Goal: Transaction & Acquisition: Purchase product/service

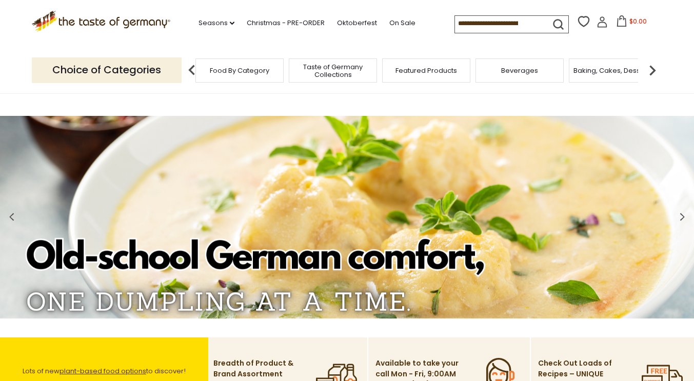
click at [263, 70] on span "Food By Category" at bounding box center [239, 71] width 59 height 8
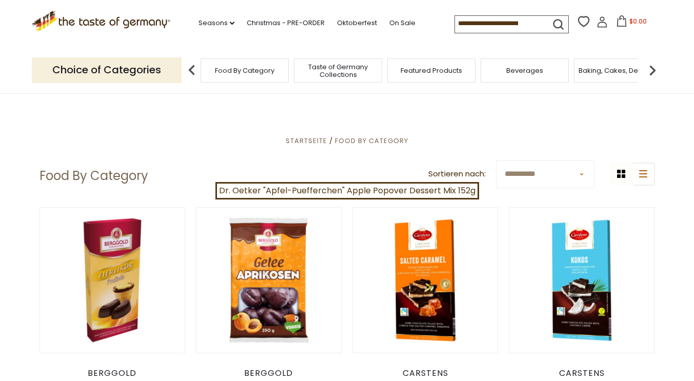
click at [565, 173] on select "**********" at bounding box center [545, 174] width 98 height 28
select select "********"
click at [496, 160] on select "**********" at bounding box center [545, 174] width 98 height 28
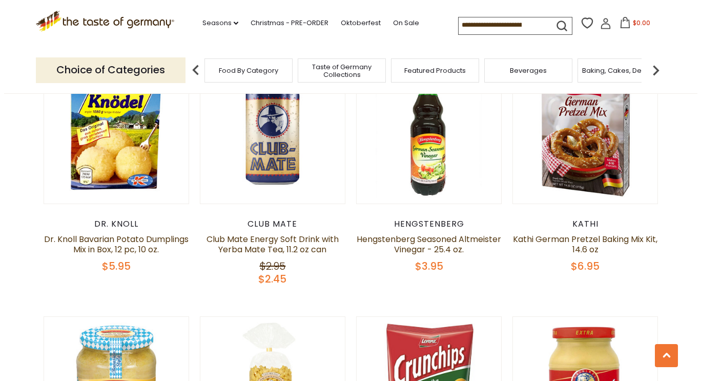
scroll to position [406, 0]
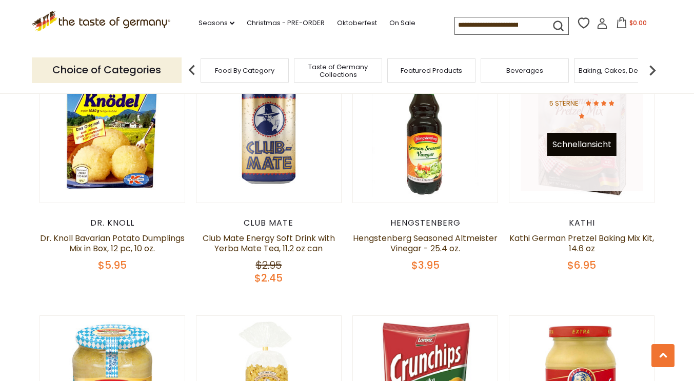
click at [580, 153] on button "Schnellansicht" at bounding box center [581, 144] width 69 height 23
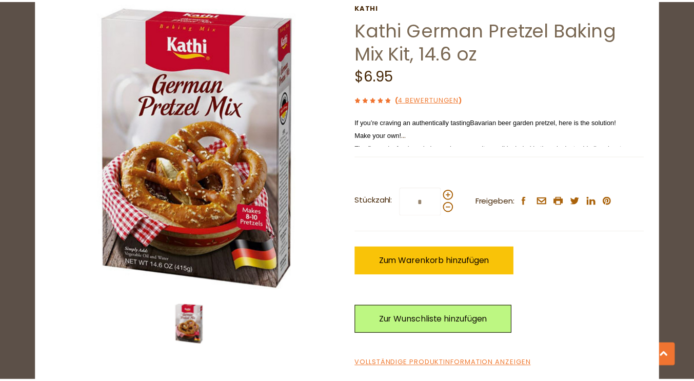
scroll to position [50, 0]
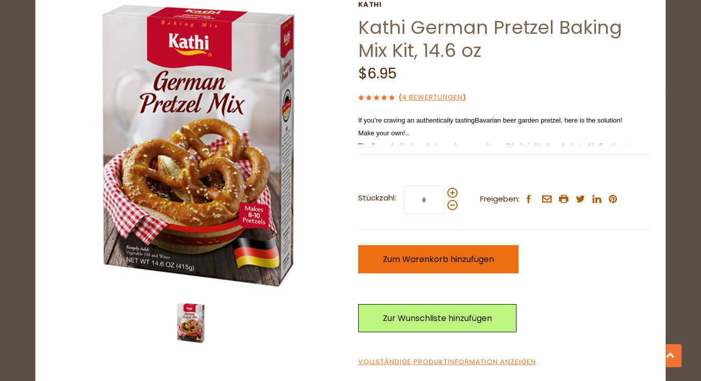
click at [449, 256] on span "Zum Warenkorb hinzufügen" at bounding box center [438, 259] width 111 height 12
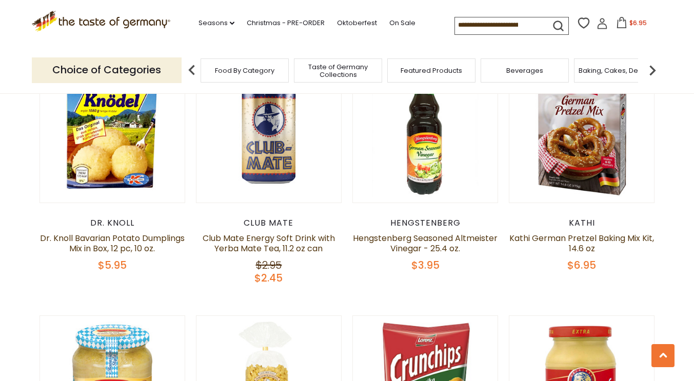
click at [654, 69] on img at bounding box center [652, 70] width 21 height 21
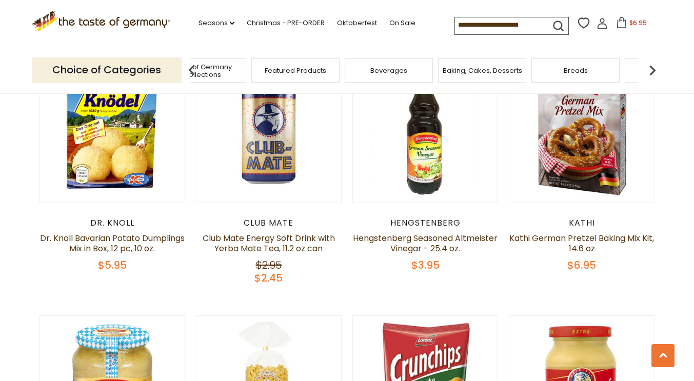
click at [498, 67] on span "Baking, Cakes, Desserts" at bounding box center [481, 71] width 79 height 8
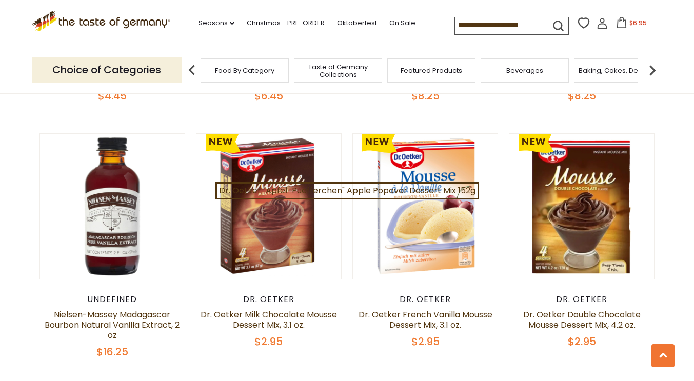
scroll to position [741, 0]
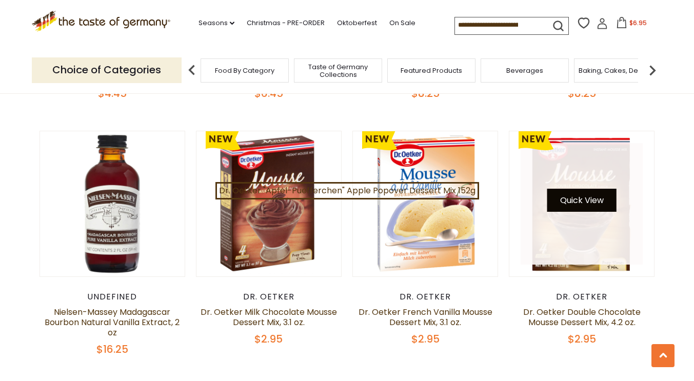
click at [584, 207] on button "Quick View" at bounding box center [581, 200] width 69 height 23
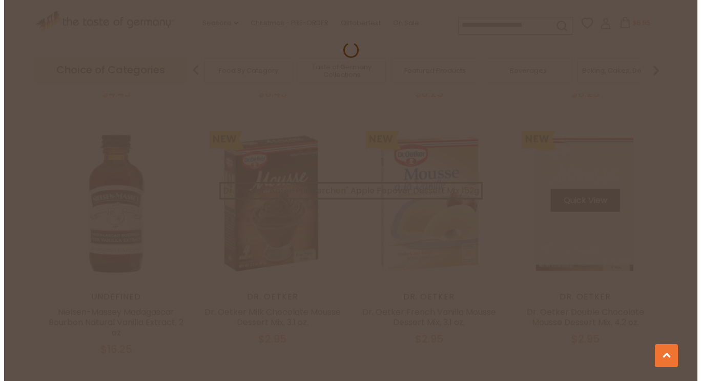
scroll to position [742, 0]
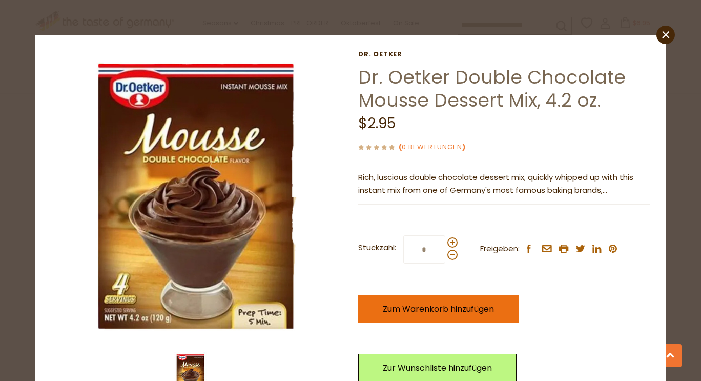
click at [410, 304] on span "Zum Warenkorb hinzufügen" at bounding box center [438, 309] width 111 height 12
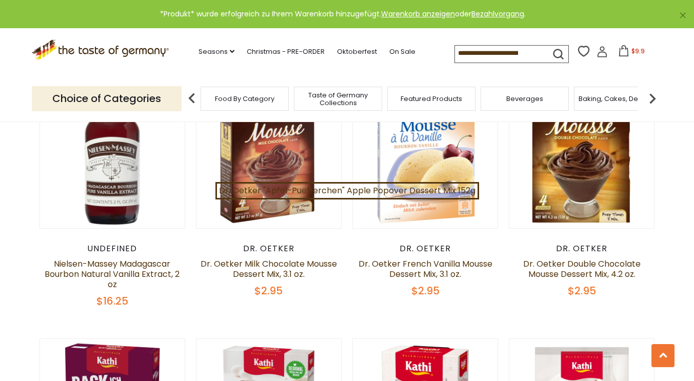
scroll to position [789, 0]
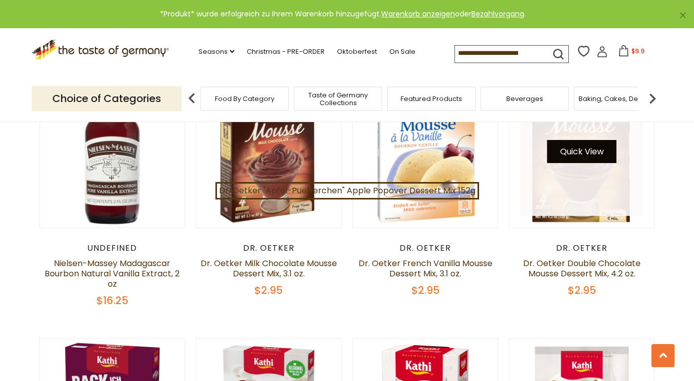
click at [584, 156] on button "Quick View" at bounding box center [581, 151] width 69 height 23
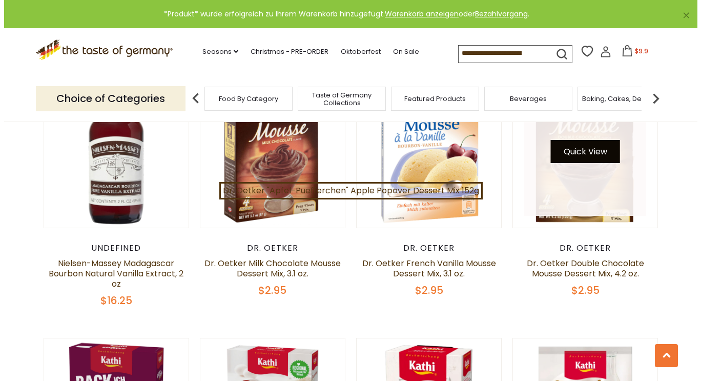
scroll to position [791, 0]
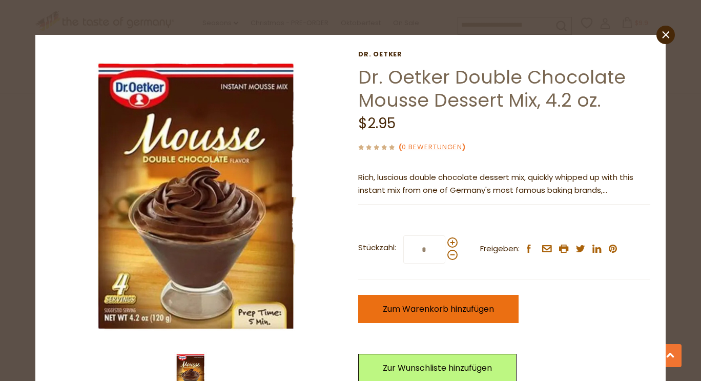
click at [439, 300] on button "Zum Warenkorb hinzufügen" at bounding box center [438, 309] width 160 height 28
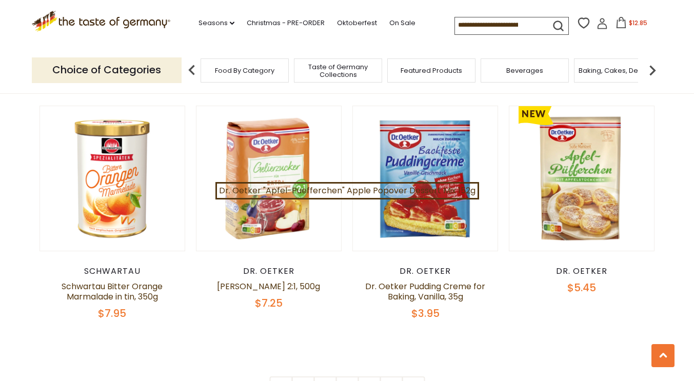
scroll to position [2280, 0]
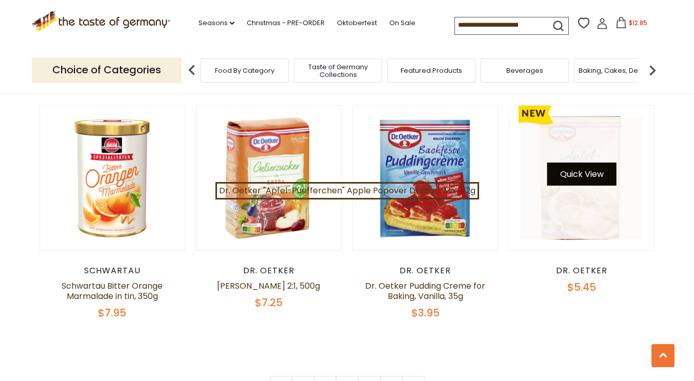
click at [572, 167] on button "Quick View" at bounding box center [581, 173] width 69 height 23
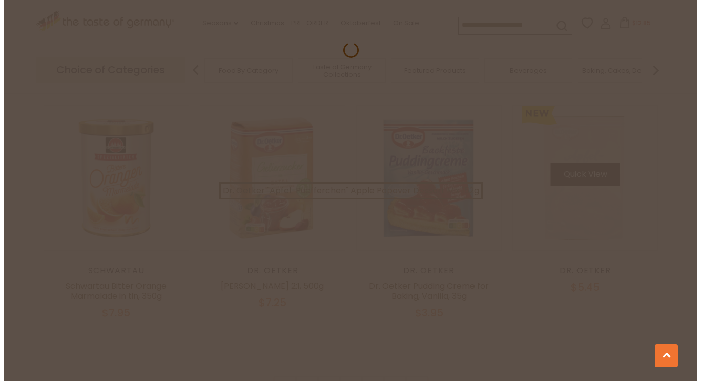
scroll to position [2282, 0]
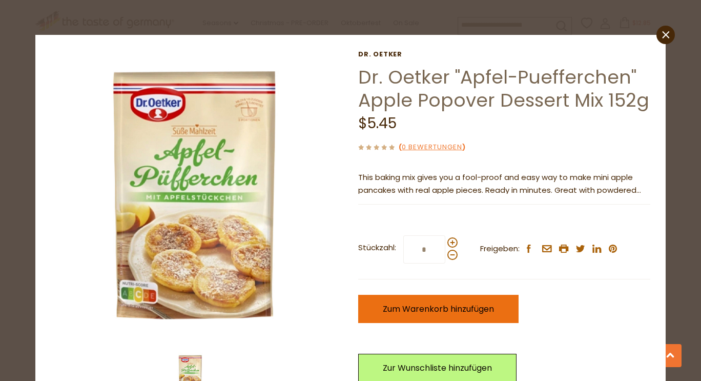
click at [434, 301] on button "Zum Warenkorb hinzufügen" at bounding box center [438, 309] width 160 height 28
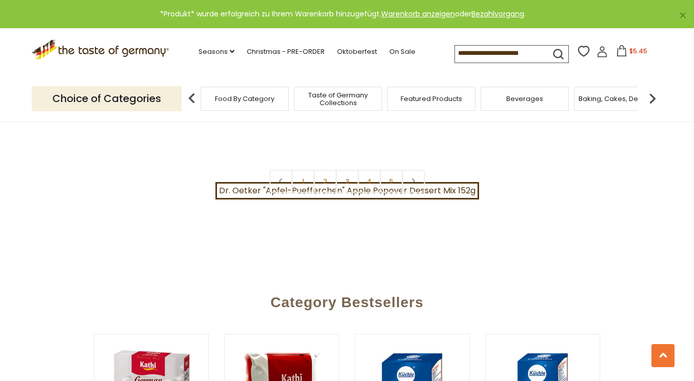
scroll to position [2485, 0]
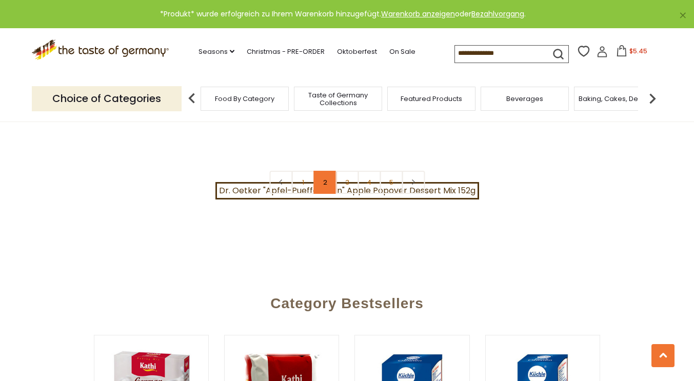
click at [327, 177] on link "2" at bounding box center [324, 182] width 23 height 23
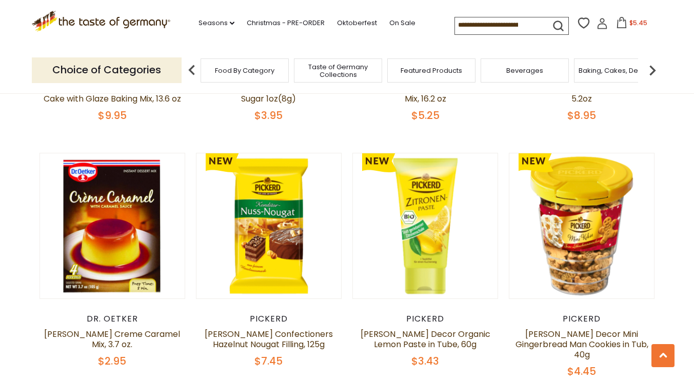
scroll to position [729, 0]
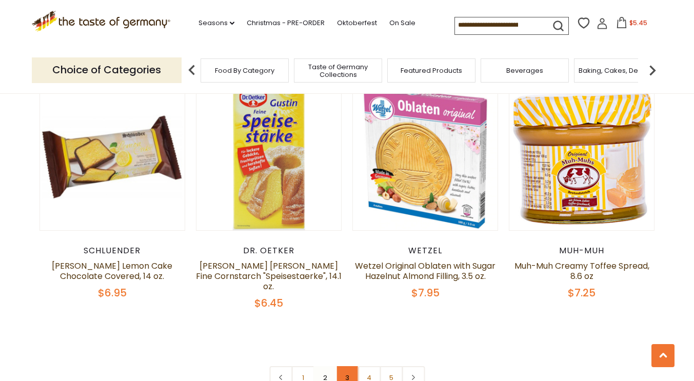
click at [343, 366] on link "3" at bounding box center [346, 377] width 23 height 23
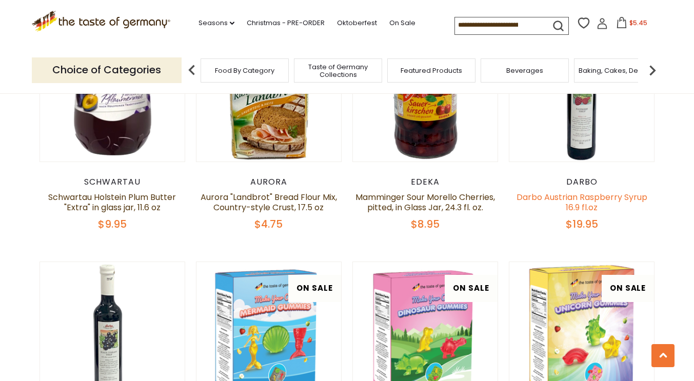
scroll to position [333, 0]
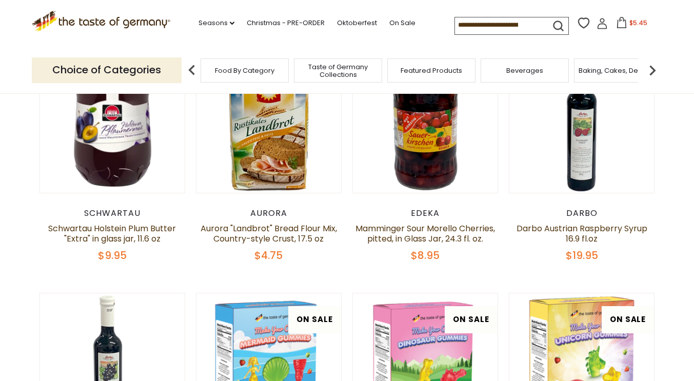
click at [654, 64] on img at bounding box center [652, 70] width 21 height 21
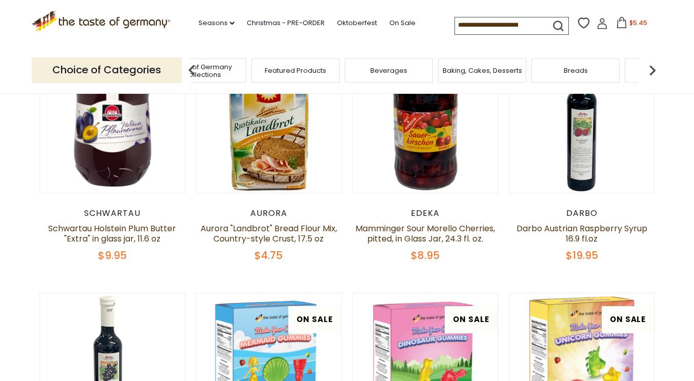
click at [654, 64] on img at bounding box center [652, 70] width 21 height 21
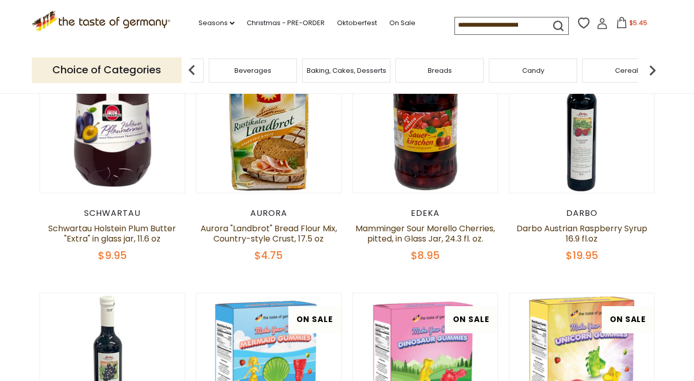
click at [654, 64] on img at bounding box center [652, 70] width 21 height 21
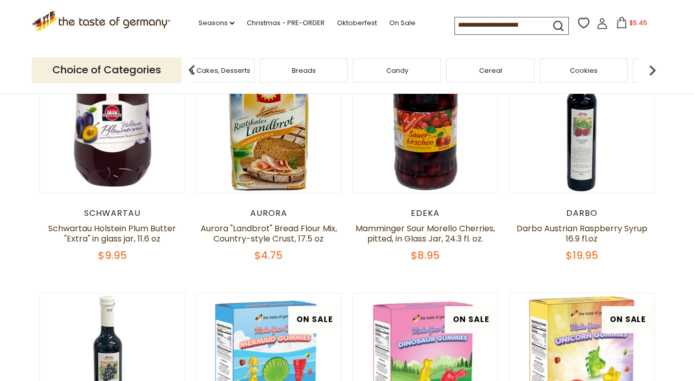
click at [654, 64] on img at bounding box center [652, 70] width 21 height 21
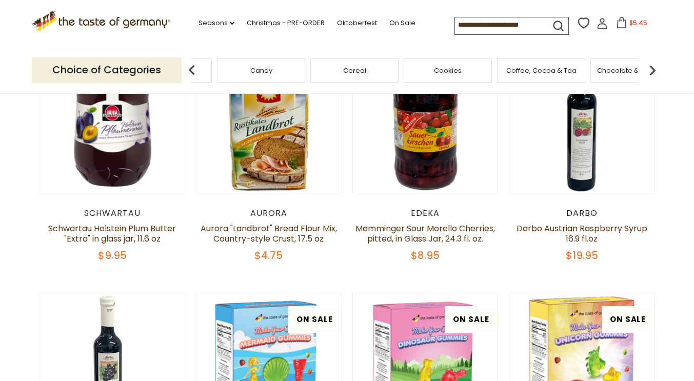
click at [654, 64] on img at bounding box center [652, 70] width 21 height 21
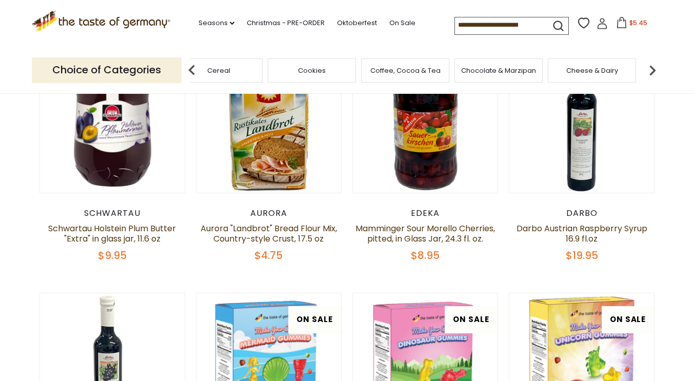
click at [654, 64] on img at bounding box center [652, 70] width 21 height 21
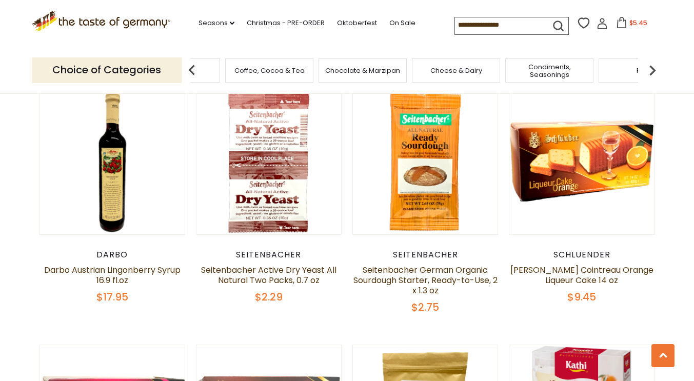
scroll to position [1042, 0]
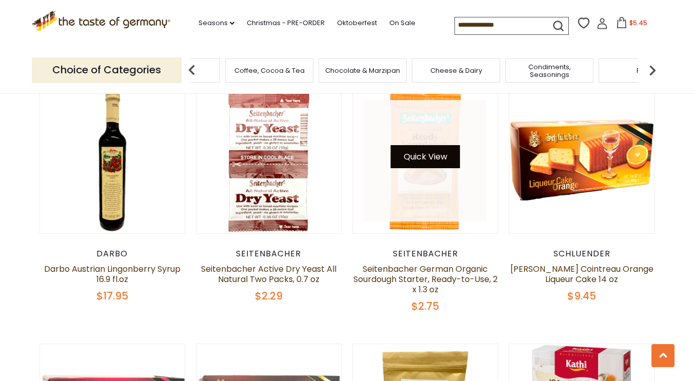
click at [427, 155] on button "Quick View" at bounding box center [425, 156] width 69 height 23
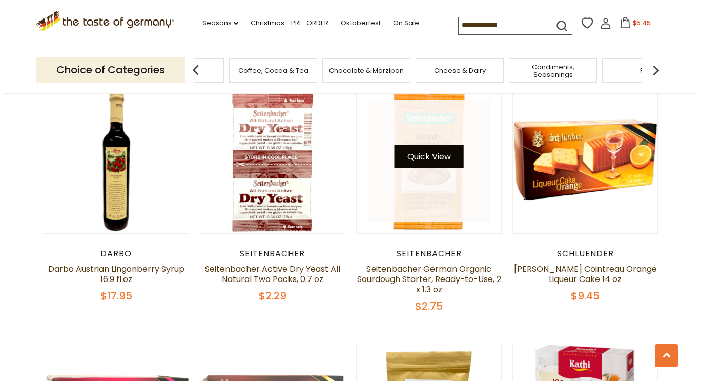
scroll to position [1044, 0]
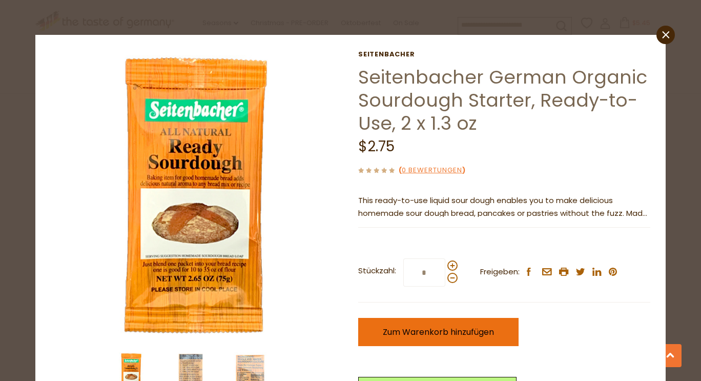
click at [430, 329] on span "Zum Warenkorb hinzufügen" at bounding box center [438, 332] width 111 height 12
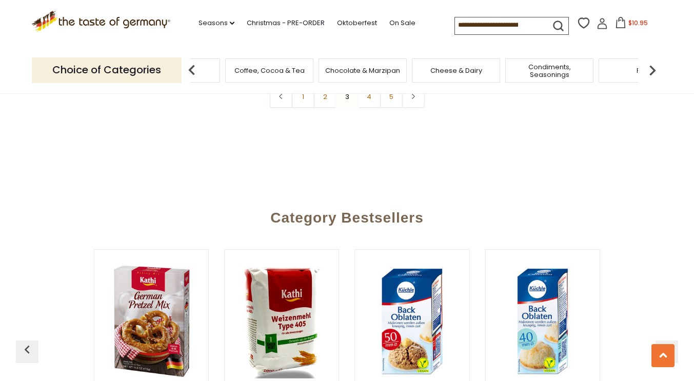
scroll to position [2586, 0]
click at [366, 100] on link "4" at bounding box center [368, 96] width 23 height 23
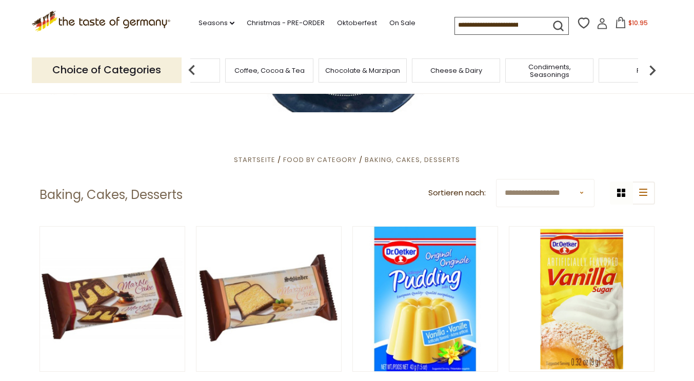
scroll to position [0, 0]
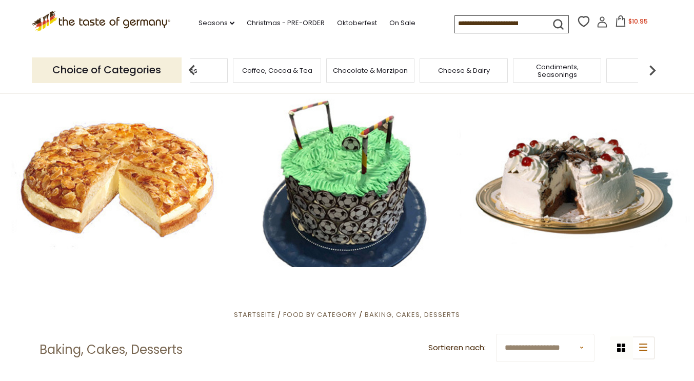
click at [470, 74] on span "Cheese & Dairy" at bounding box center [464, 71] width 52 height 8
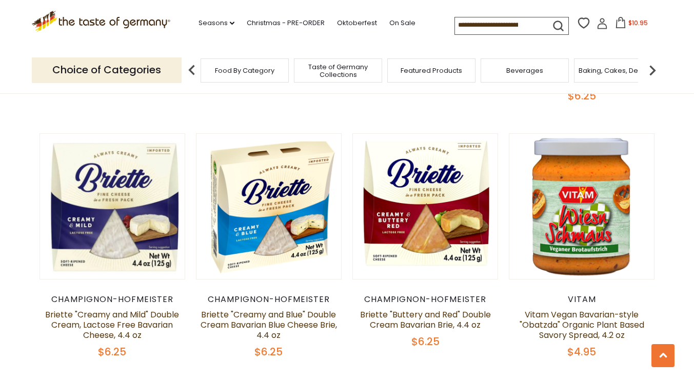
scroll to position [503, 0]
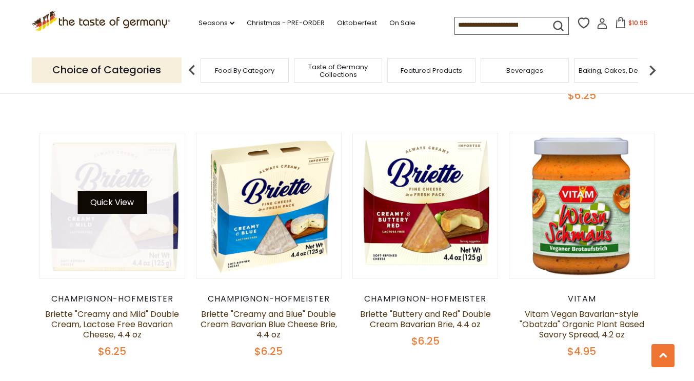
click at [125, 201] on button "Quick View" at bounding box center [111, 202] width 69 height 23
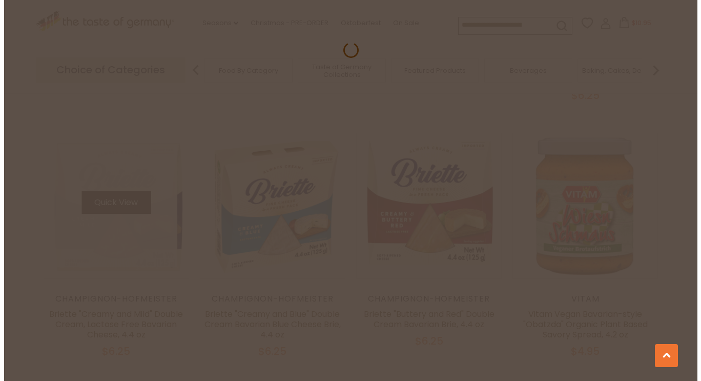
scroll to position [505, 0]
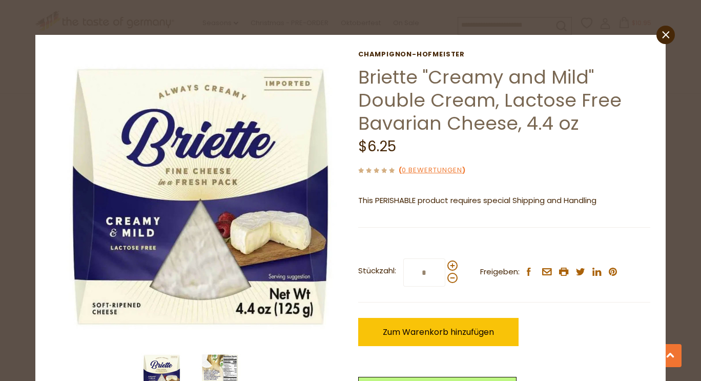
click at [220, 370] on img at bounding box center [220, 372] width 41 height 41
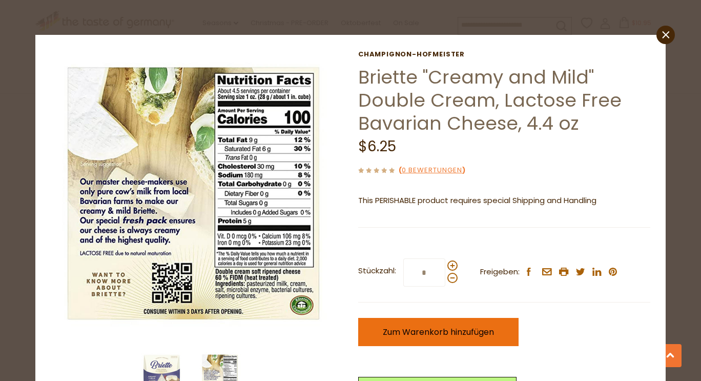
click at [423, 330] on span "Zum Warenkorb hinzufügen" at bounding box center [438, 332] width 111 height 12
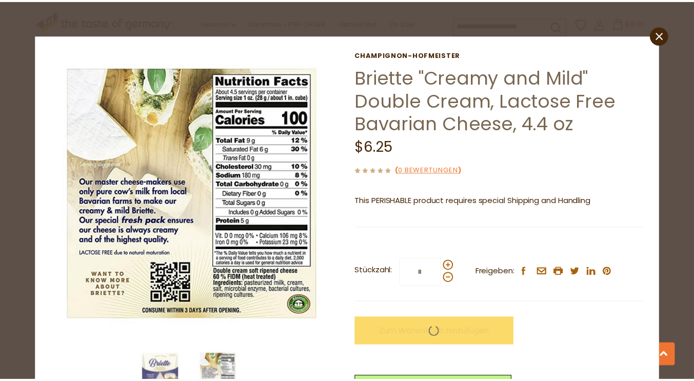
scroll to position [503, 0]
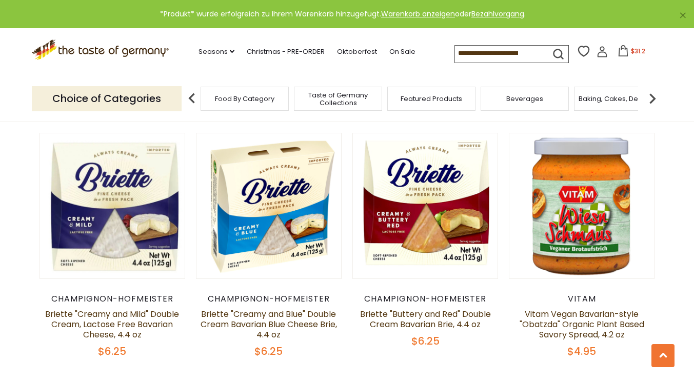
click at [648, 95] on img at bounding box center [652, 98] width 21 height 21
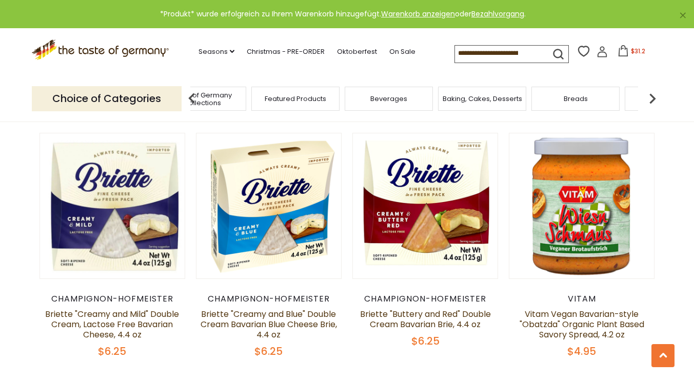
click at [648, 95] on img at bounding box center [652, 98] width 21 height 21
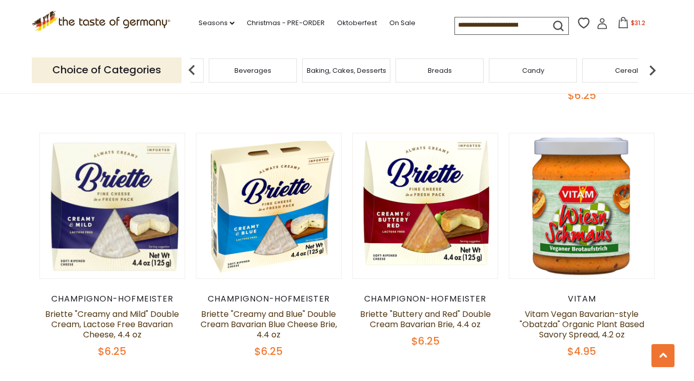
click at [190, 71] on img at bounding box center [191, 70] width 21 height 21
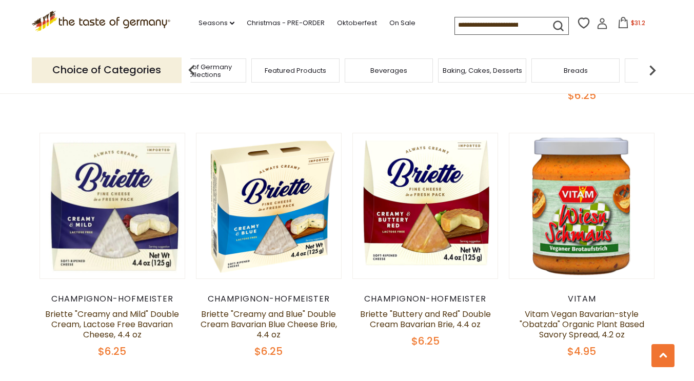
click at [190, 71] on img at bounding box center [191, 70] width 21 height 21
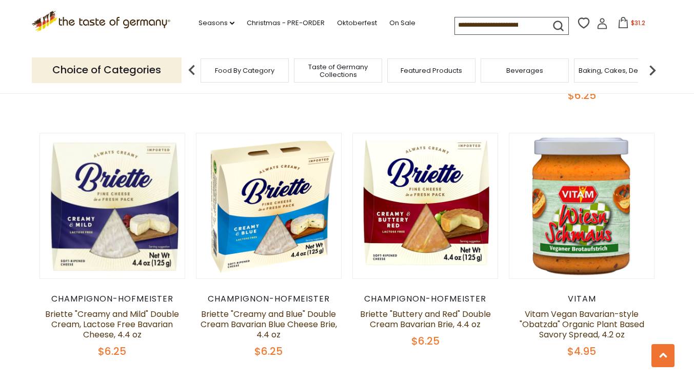
click at [340, 70] on span "Taste of Germany Collections" at bounding box center [338, 70] width 82 height 15
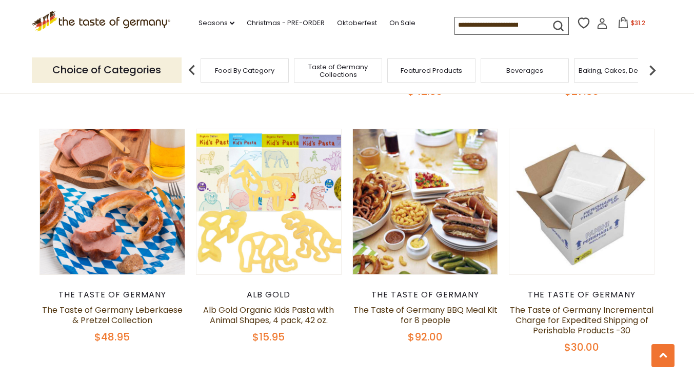
scroll to position [578, 0]
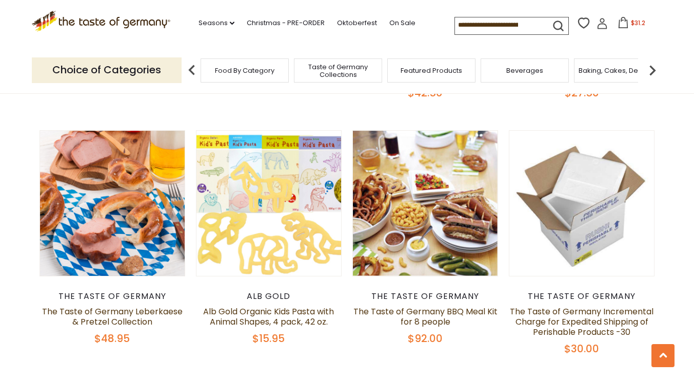
click at [651, 69] on img at bounding box center [652, 70] width 21 height 21
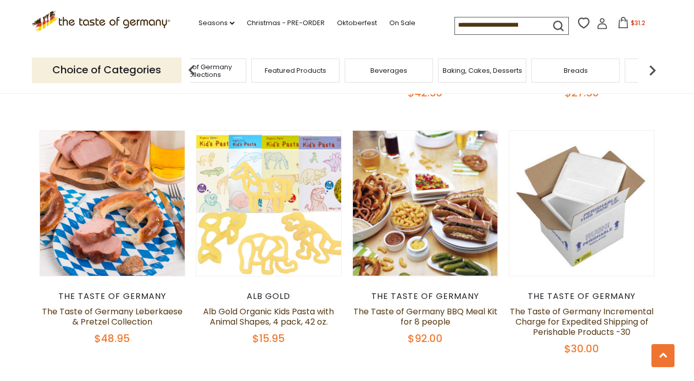
click at [651, 69] on img at bounding box center [652, 70] width 21 height 21
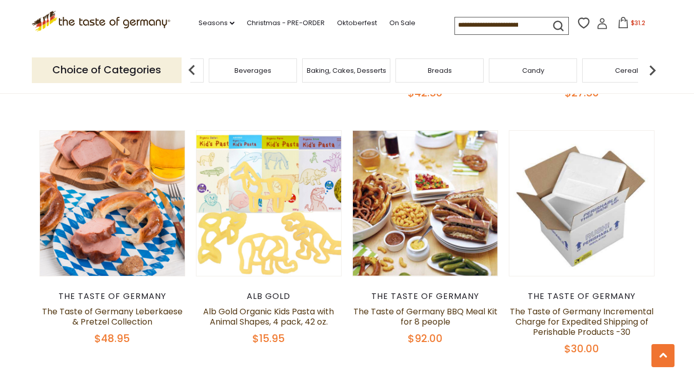
click at [438, 70] on span "Breads" at bounding box center [439, 71] width 24 height 8
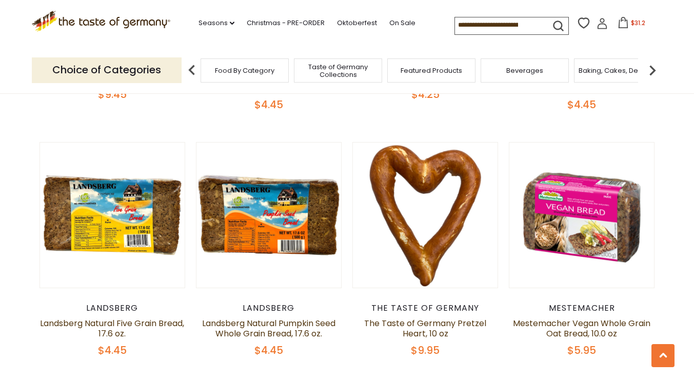
scroll to position [484, 0]
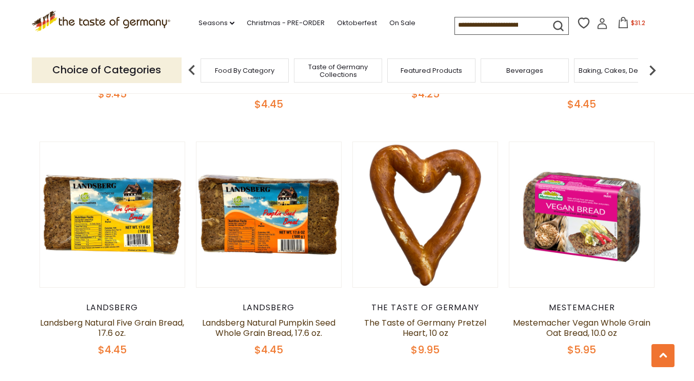
click at [540, 71] on span "Beverages" at bounding box center [524, 71] width 37 height 8
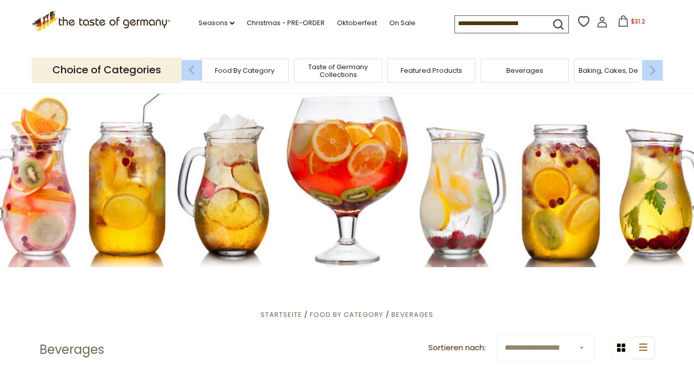
drag, startPoint x: 650, startPoint y: 82, endPoint x: 653, endPoint y: 64, distance: 18.6
click at [653, 64] on div "Food By Category Taste of Germany Collections Featured Products Beverages Bakin…" at bounding box center [425, 70] width 473 height 25
click at [653, 64] on img at bounding box center [652, 70] width 21 height 21
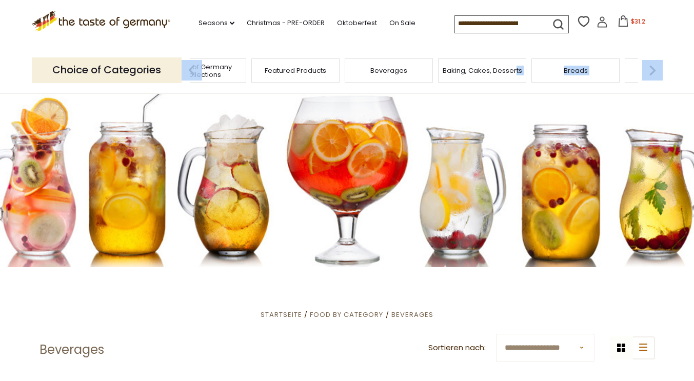
click at [653, 64] on img at bounding box center [652, 70] width 21 height 21
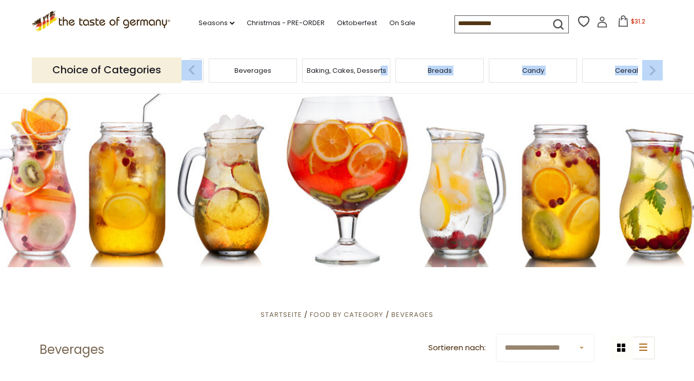
click at [653, 64] on img at bounding box center [652, 70] width 21 height 21
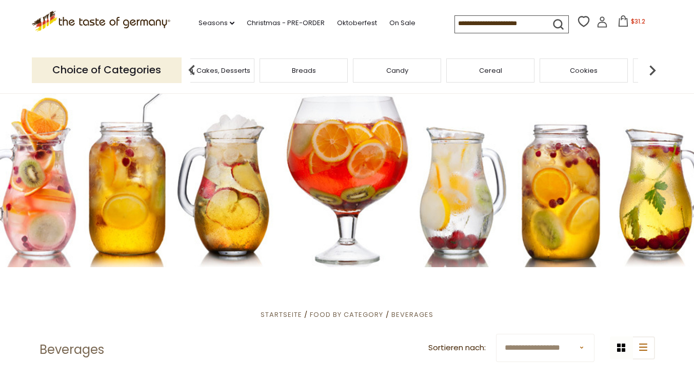
click at [617, 44] on div ".st0{fill:#EDD300;} .st1{fill:#D33E21;} .st0{fill:#EDD300;} .st1{fill:#D33E21;}…" at bounding box center [347, 23] width 630 height 47
click at [653, 61] on img at bounding box center [652, 70] width 21 height 21
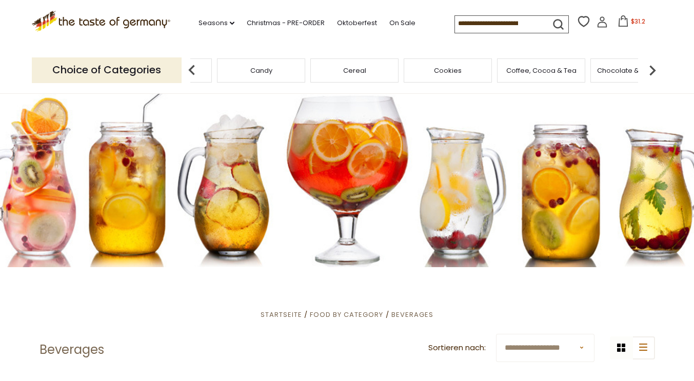
click at [653, 61] on img at bounding box center [652, 70] width 21 height 21
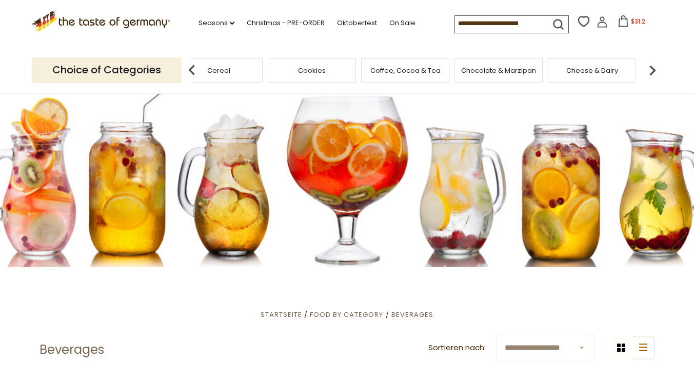
click at [653, 69] on img at bounding box center [652, 70] width 21 height 21
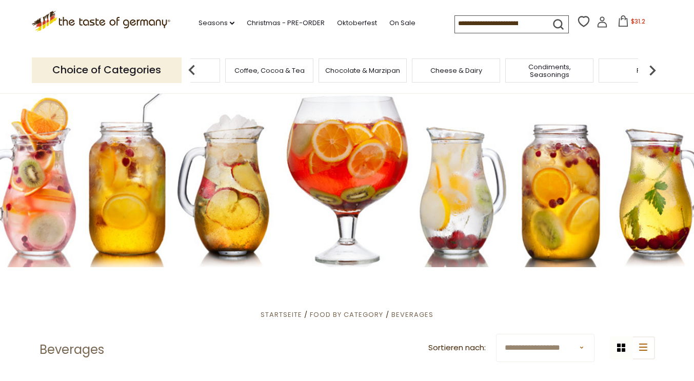
click at [653, 69] on img at bounding box center [652, 70] width 21 height 21
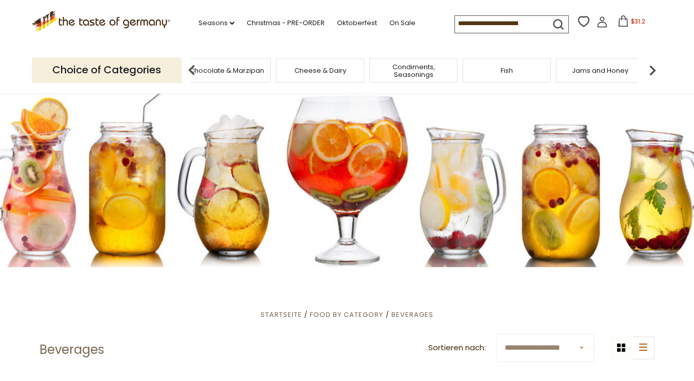
click at [653, 69] on img at bounding box center [652, 70] width 21 height 21
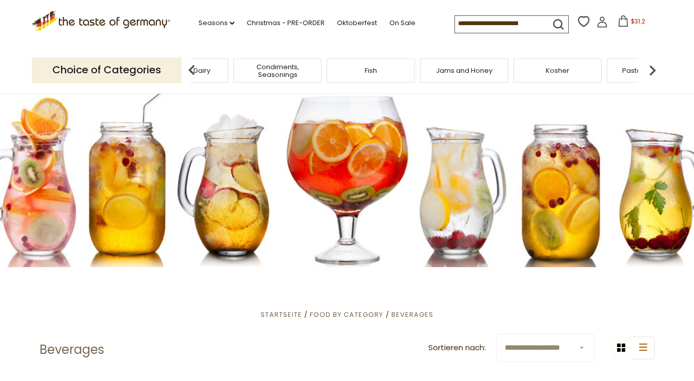
click at [653, 69] on img at bounding box center [652, 70] width 21 height 21
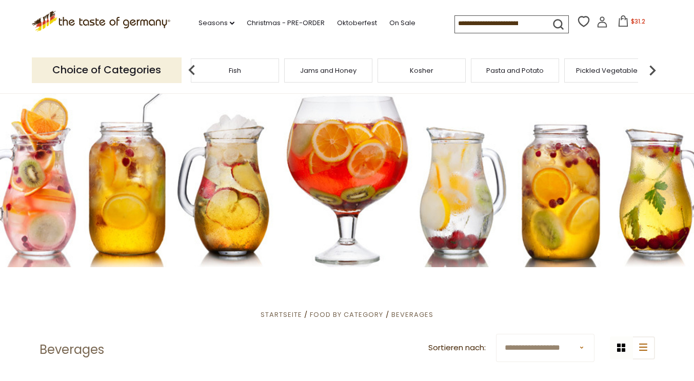
click at [653, 69] on img at bounding box center [652, 70] width 21 height 21
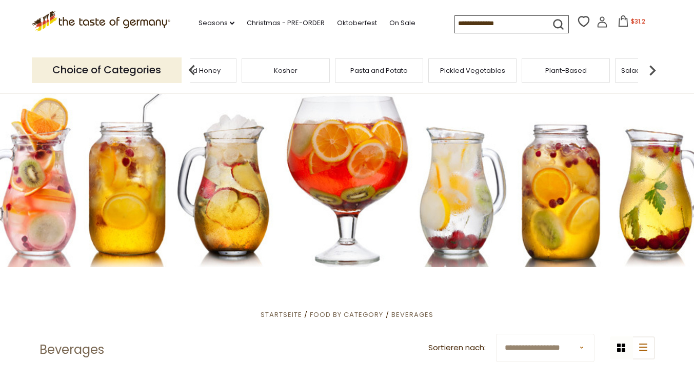
click at [653, 69] on img at bounding box center [652, 70] width 21 height 21
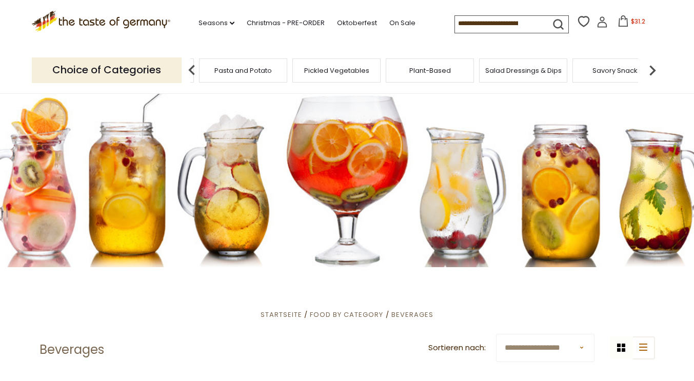
click at [653, 69] on img at bounding box center [652, 70] width 21 height 21
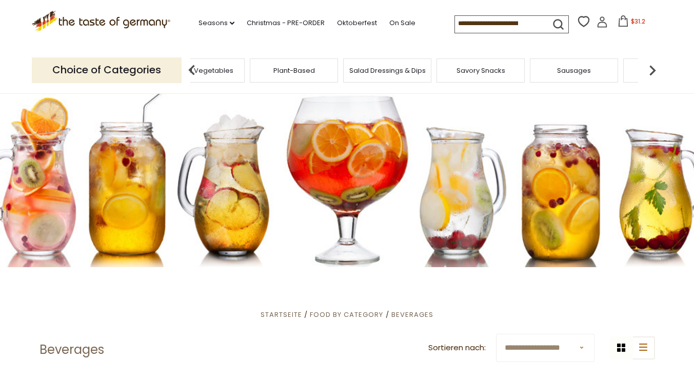
click at [653, 69] on img at bounding box center [652, 70] width 21 height 21
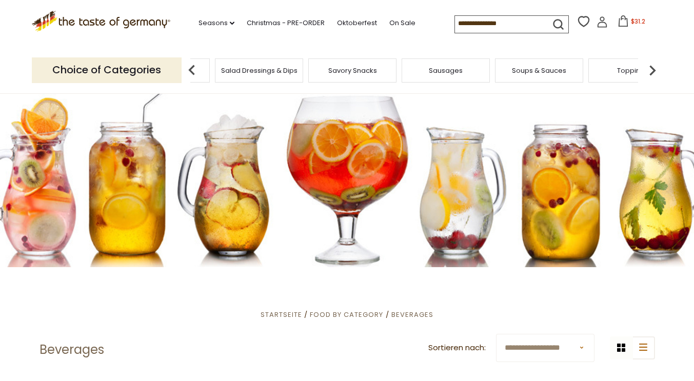
click at [262, 72] on span "Salad Dressings & Dips" at bounding box center [259, 71] width 76 height 8
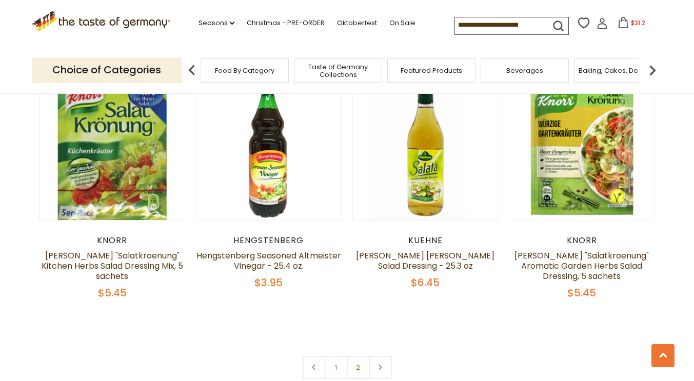
scroll to position [2166, 0]
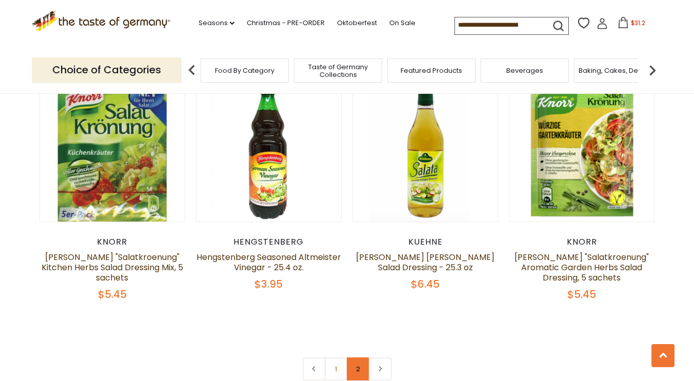
click at [357, 357] on link "2" at bounding box center [358, 368] width 23 height 23
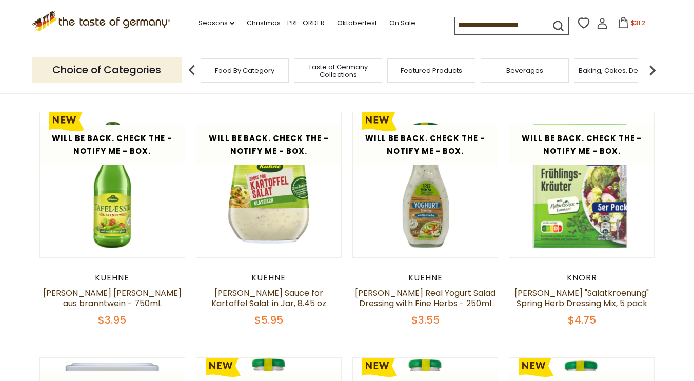
scroll to position [96, 0]
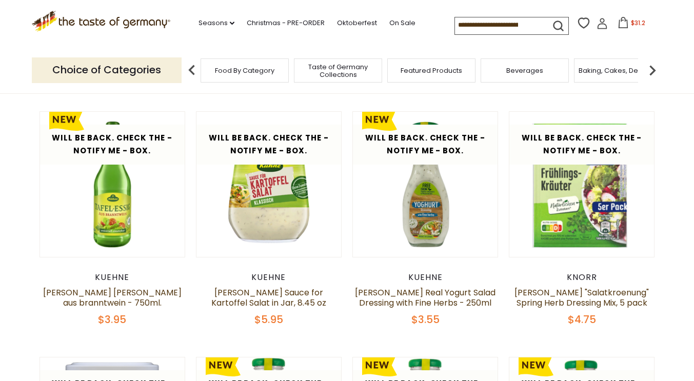
click at [651, 65] on img at bounding box center [652, 70] width 21 height 21
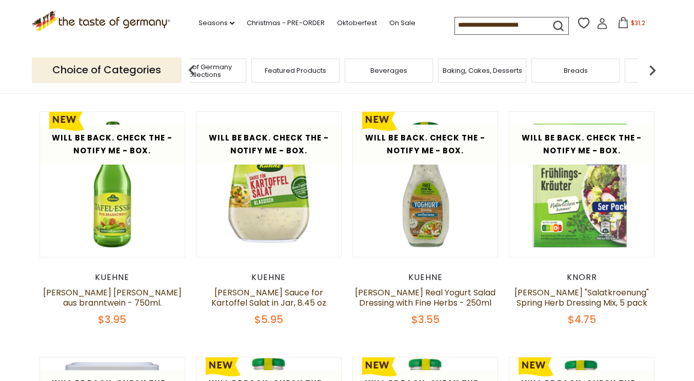
click at [651, 65] on img at bounding box center [652, 70] width 21 height 21
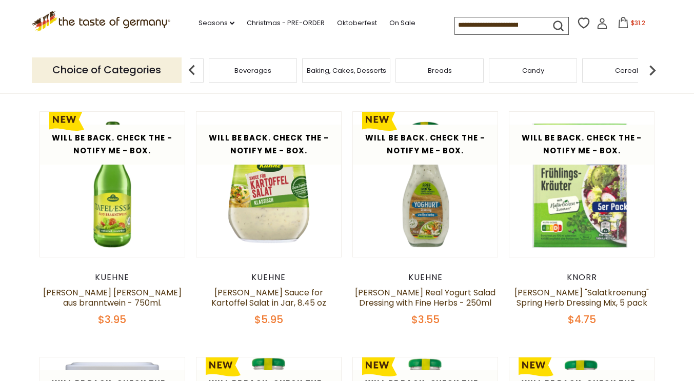
click at [651, 65] on img at bounding box center [652, 70] width 21 height 21
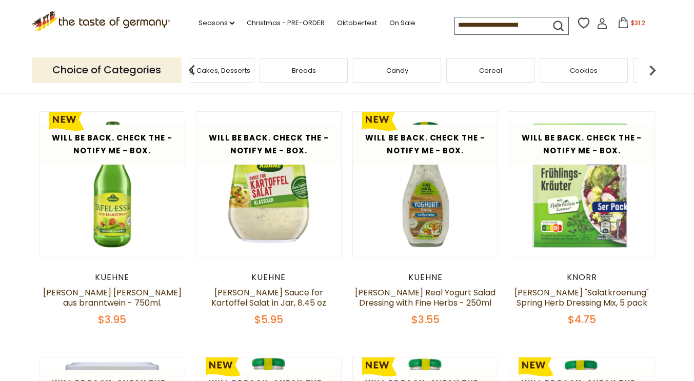
click at [651, 65] on img at bounding box center [652, 70] width 21 height 21
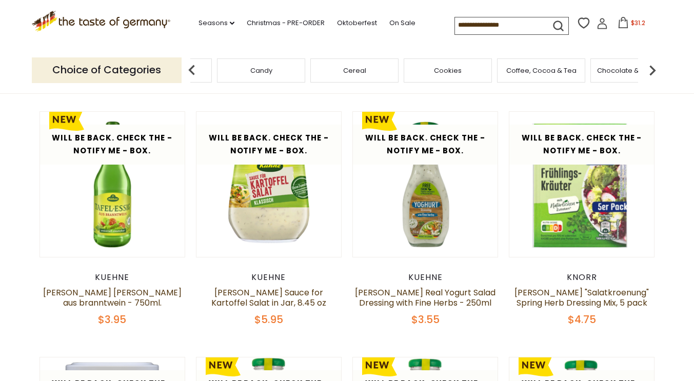
click at [651, 65] on img at bounding box center [652, 70] width 21 height 21
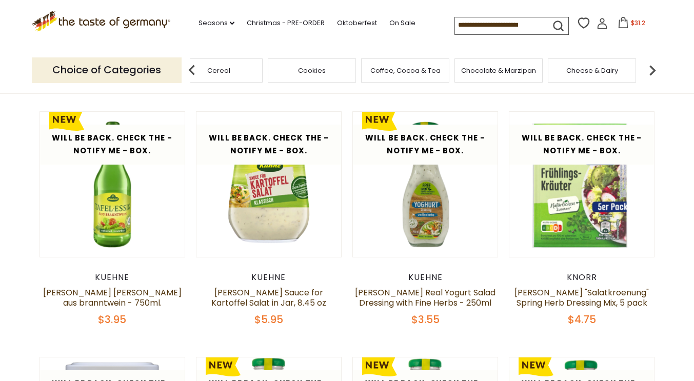
click at [651, 65] on img at bounding box center [652, 70] width 21 height 21
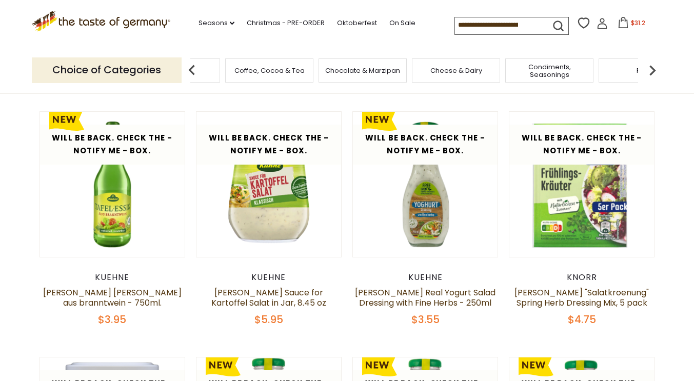
click at [651, 65] on img at bounding box center [652, 70] width 21 height 21
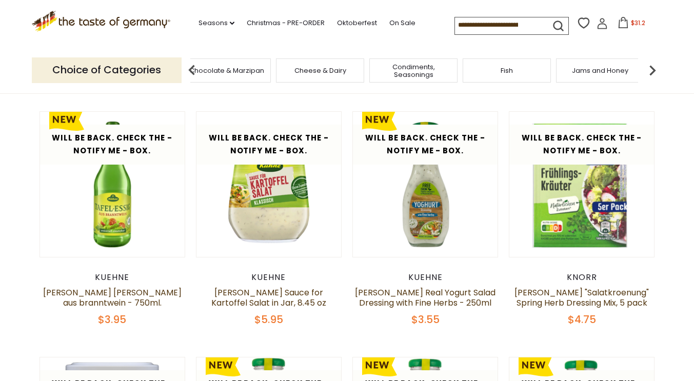
click at [651, 65] on img at bounding box center [652, 70] width 21 height 21
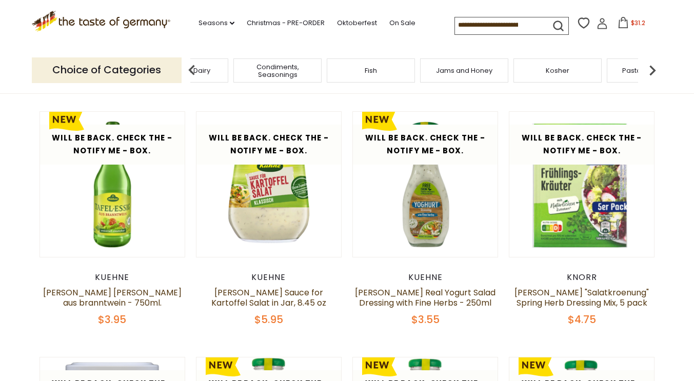
click at [651, 65] on img at bounding box center [652, 70] width 21 height 21
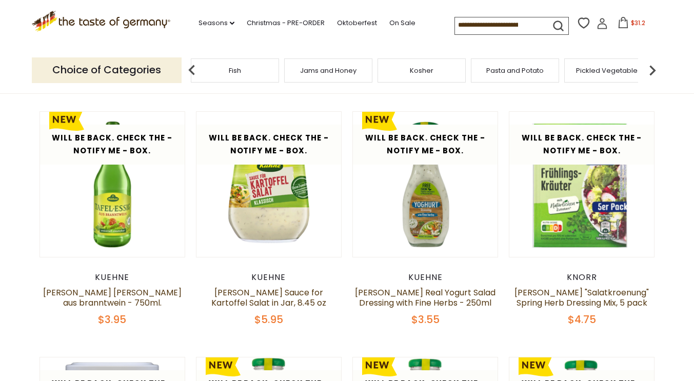
click at [651, 65] on img at bounding box center [652, 70] width 21 height 21
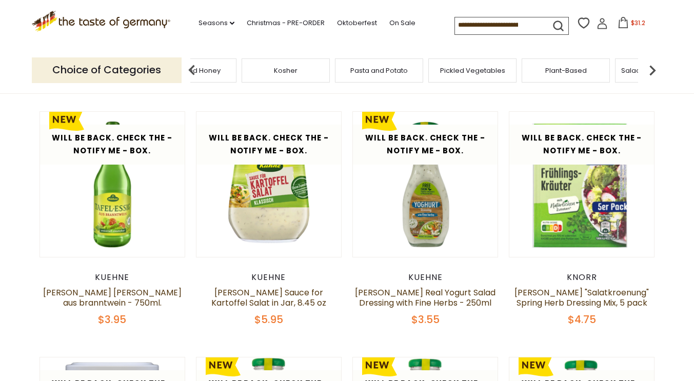
click at [651, 65] on img at bounding box center [652, 70] width 21 height 21
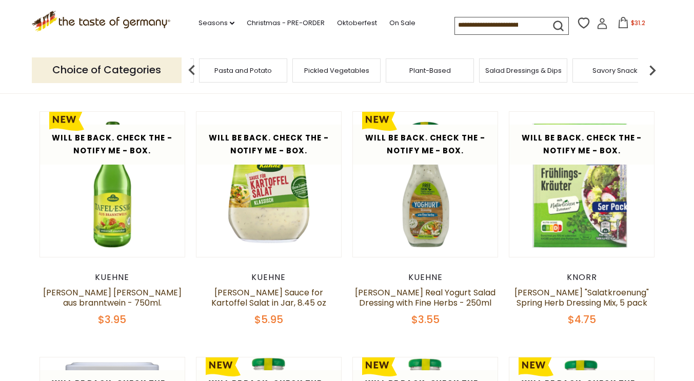
click at [651, 65] on img at bounding box center [652, 70] width 21 height 21
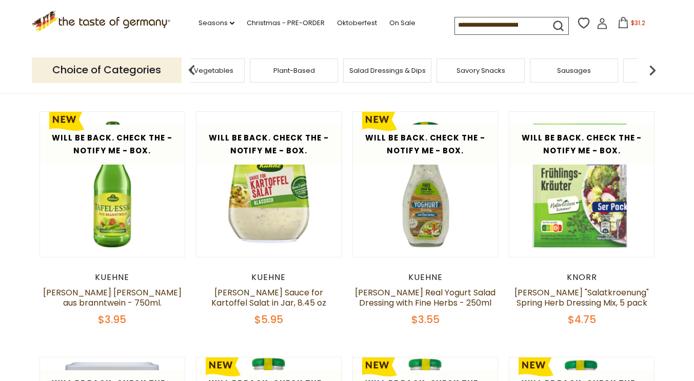
click at [651, 65] on img at bounding box center [652, 70] width 21 height 21
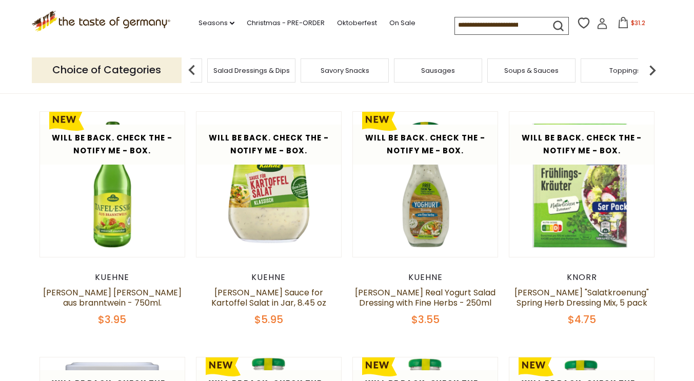
click at [651, 65] on img at bounding box center [652, 70] width 21 height 21
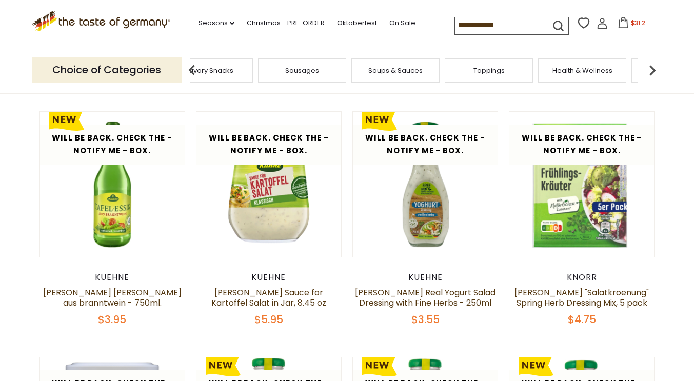
click at [651, 65] on img at bounding box center [652, 70] width 21 height 21
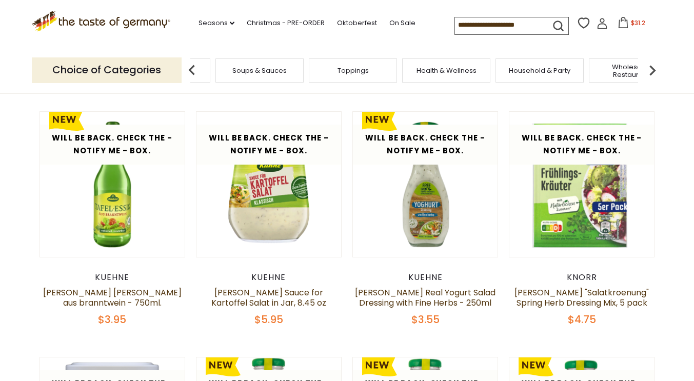
click at [651, 65] on img at bounding box center [652, 70] width 21 height 21
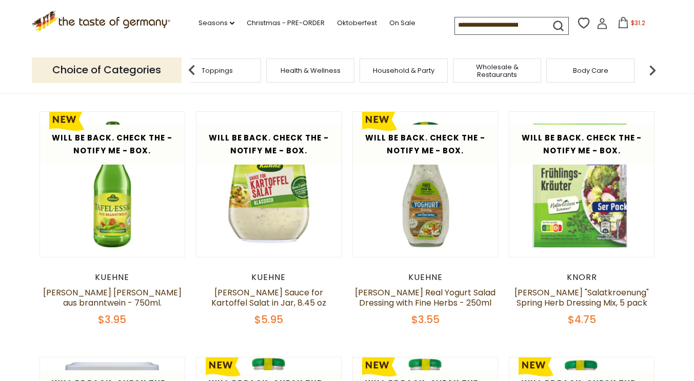
click at [651, 65] on img at bounding box center [652, 70] width 21 height 21
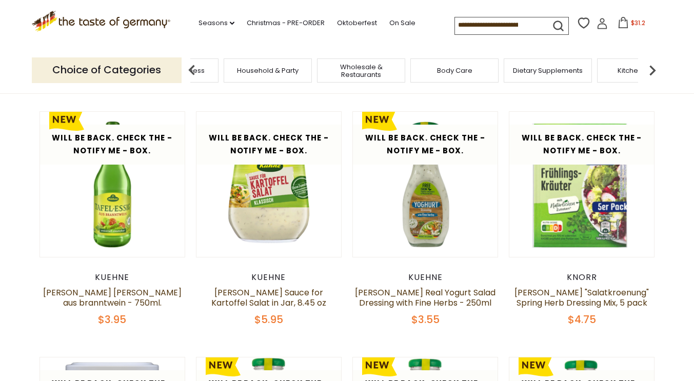
click at [651, 65] on img at bounding box center [652, 70] width 21 height 21
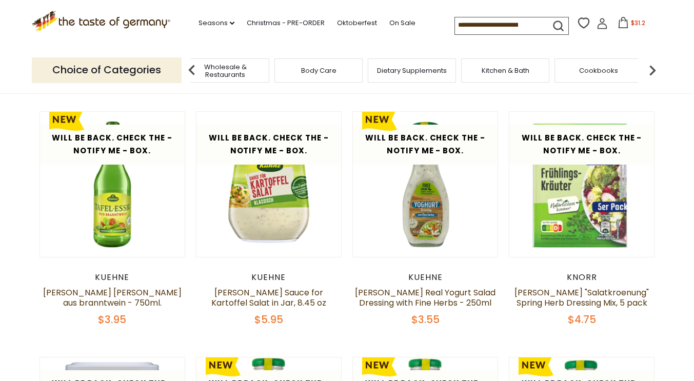
click at [651, 65] on img at bounding box center [652, 70] width 21 height 21
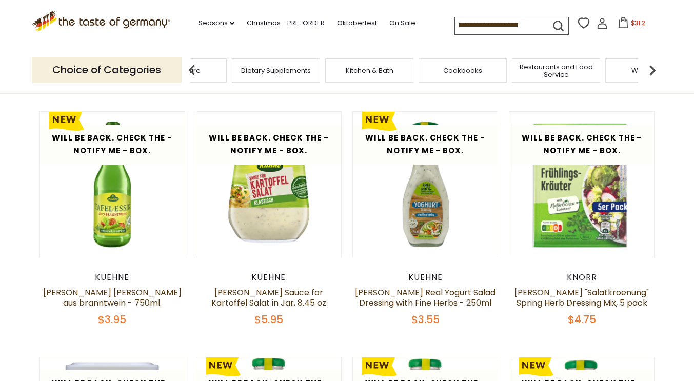
click at [651, 65] on img at bounding box center [652, 70] width 21 height 21
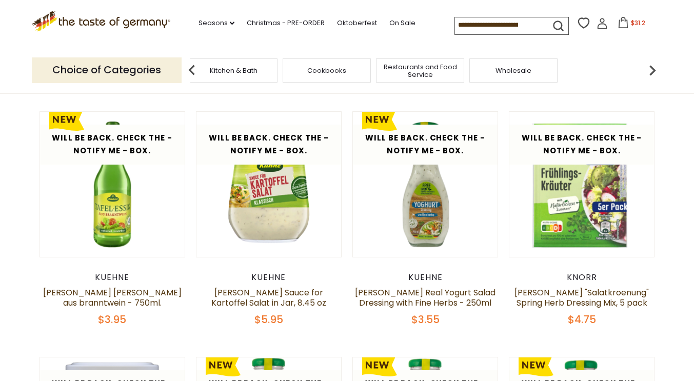
click at [417, 69] on span "Cookbooks" at bounding box center [417, 71] width 39 height 8
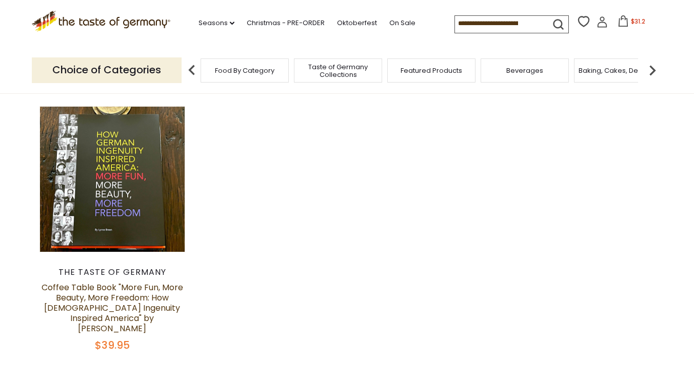
scroll to position [101, 0]
click at [655, 70] on img at bounding box center [652, 70] width 21 height 21
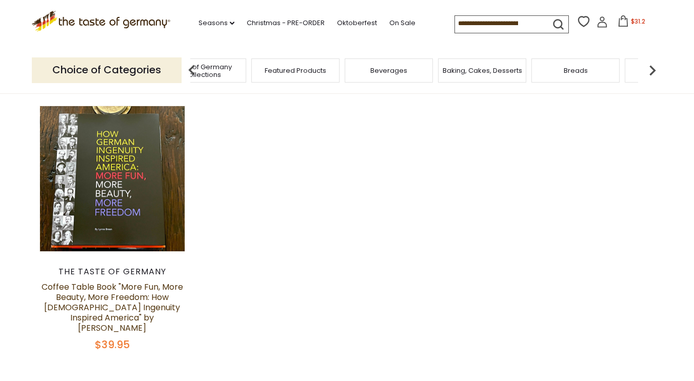
click at [655, 70] on img at bounding box center [652, 70] width 21 height 21
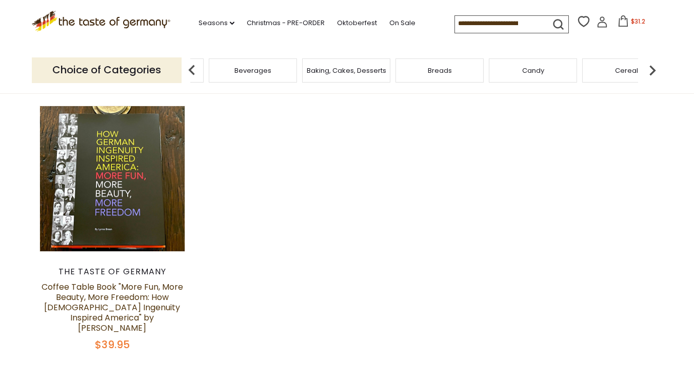
click at [655, 70] on img at bounding box center [652, 70] width 21 height 21
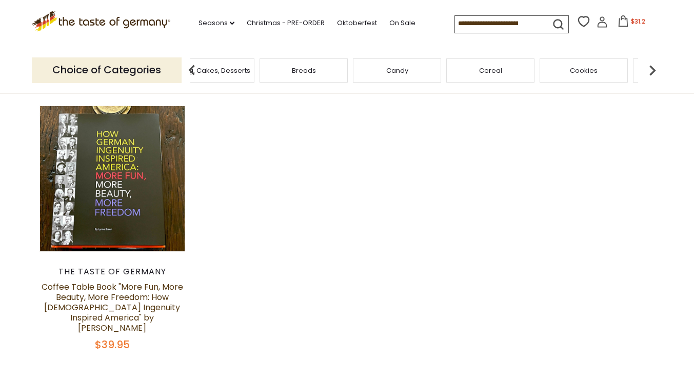
click at [655, 70] on img at bounding box center [652, 70] width 21 height 21
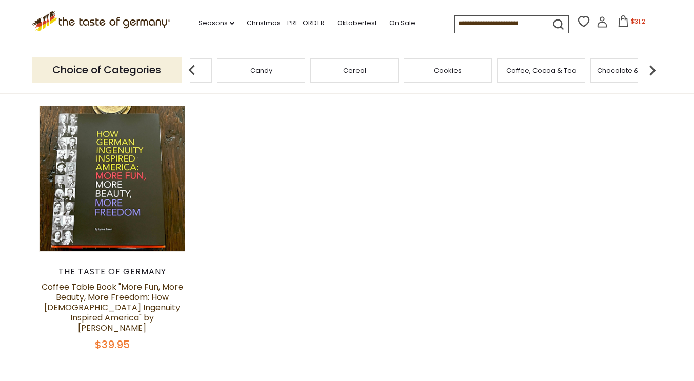
click at [655, 70] on img at bounding box center [652, 70] width 21 height 21
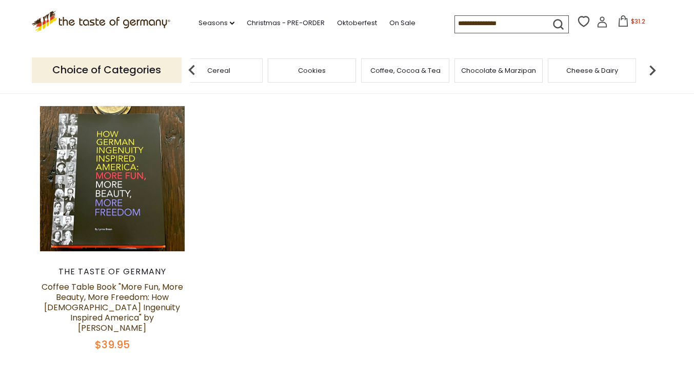
click at [655, 70] on img at bounding box center [652, 70] width 21 height 21
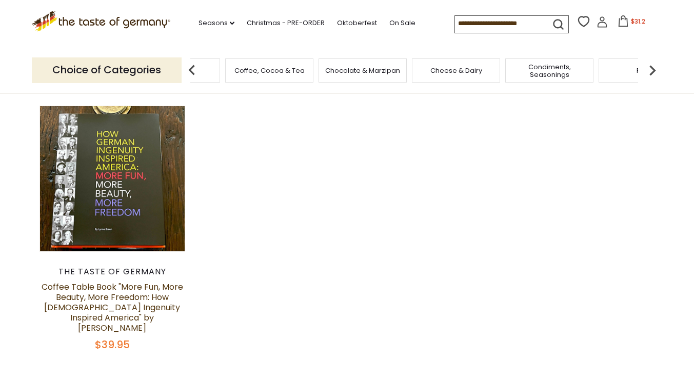
click at [655, 70] on img at bounding box center [652, 70] width 21 height 21
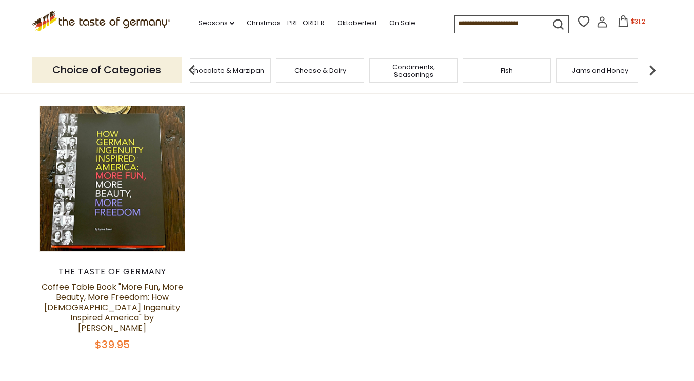
click at [655, 70] on img at bounding box center [652, 70] width 21 height 21
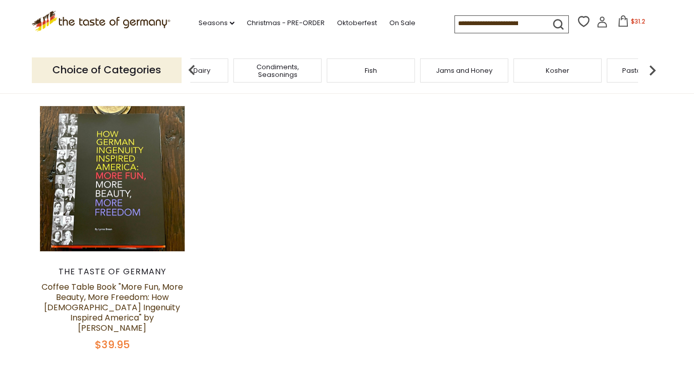
click at [655, 70] on img at bounding box center [652, 70] width 21 height 21
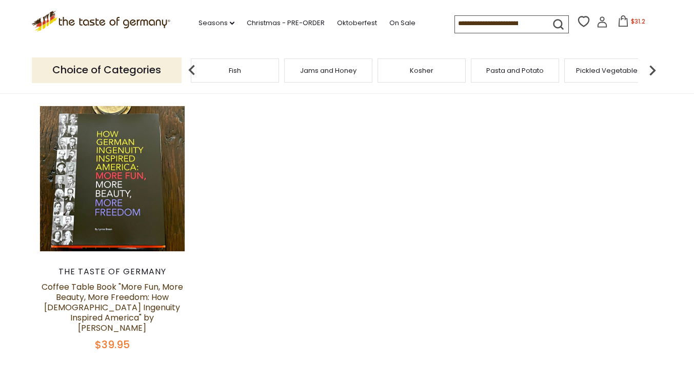
click at [655, 70] on img at bounding box center [652, 70] width 21 height 21
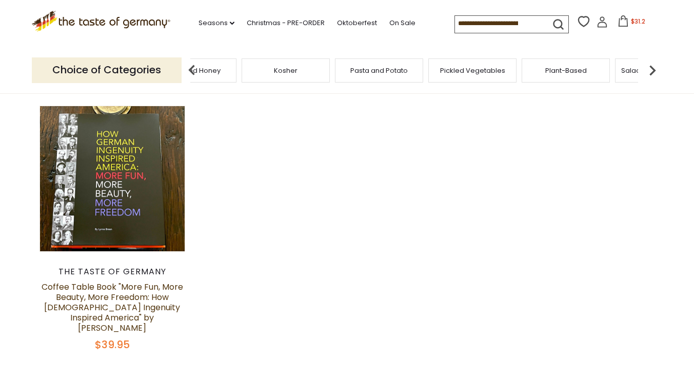
click at [655, 70] on img at bounding box center [652, 70] width 21 height 21
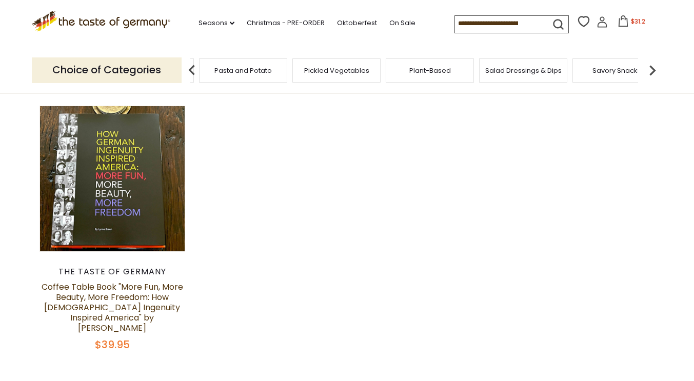
click at [595, 70] on span "Savory Snacks" at bounding box center [616, 71] width 49 height 8
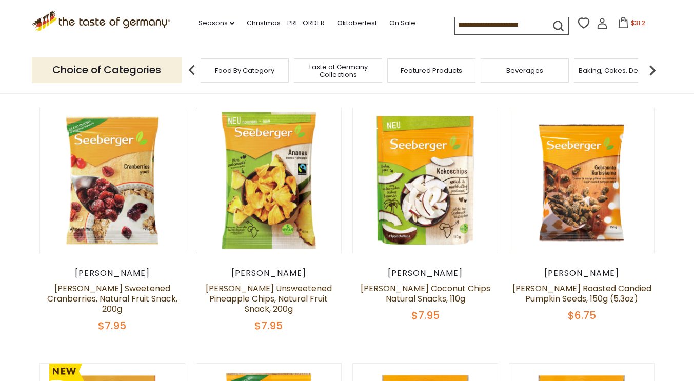
scroll to position [274, 0]
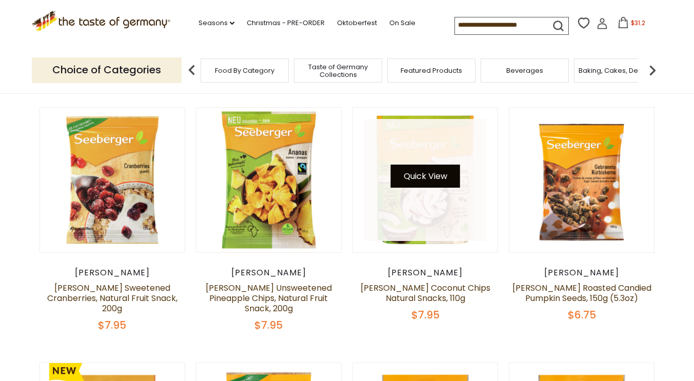
click at [434, 182] on button "Quick View" at bounding box center [425, 176] width 69 height 23
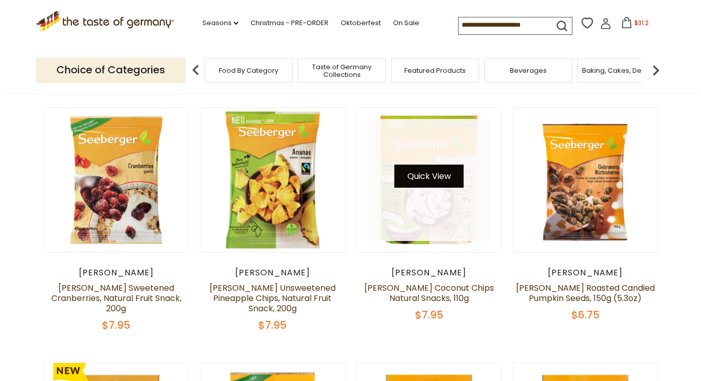
scroll to position [276, 0]
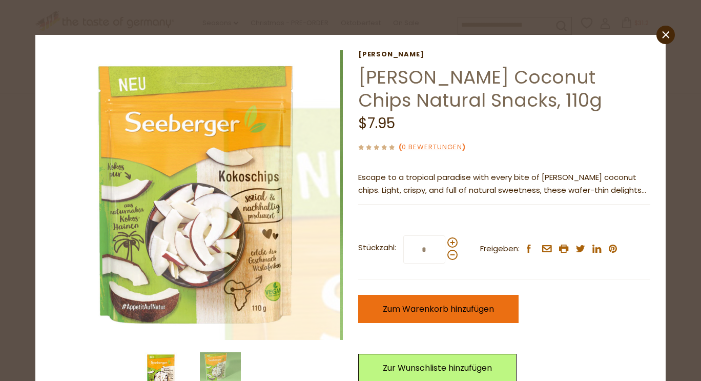
click at [434, 314] on span "Zum Warenkorb hinzufügen" at bounding box center [438, 309] width 111 height 12
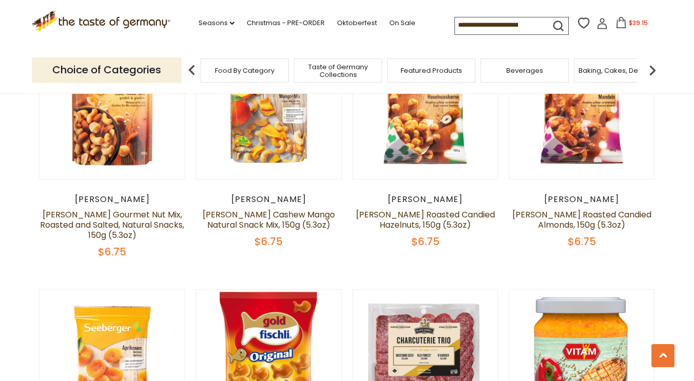
scroll to position [1294, 0]
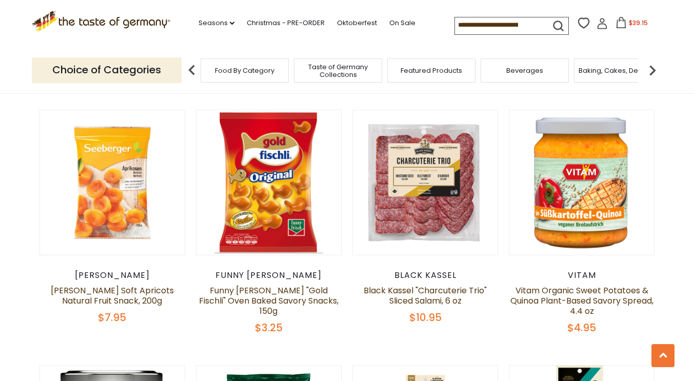
drag, startPoint x: 681, startPoint y: 154, endPoint x: 670, endPoint y: 161, distance: 12.9
click at [670, 161] on section "**********" at bounding box center [347, 242] width 694 height 2539
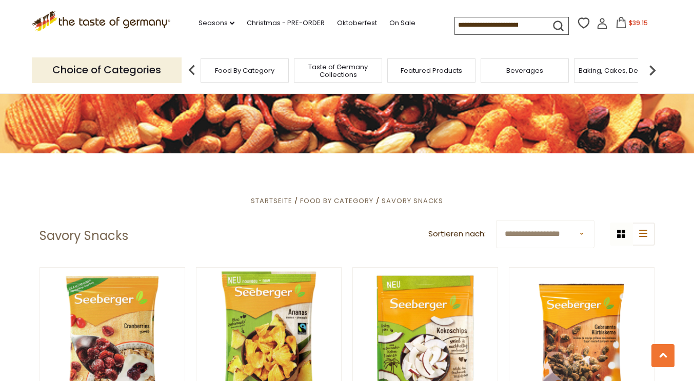
scroll to position [0, 0]
